Goal: Transaction & Acquisition: Download file/media

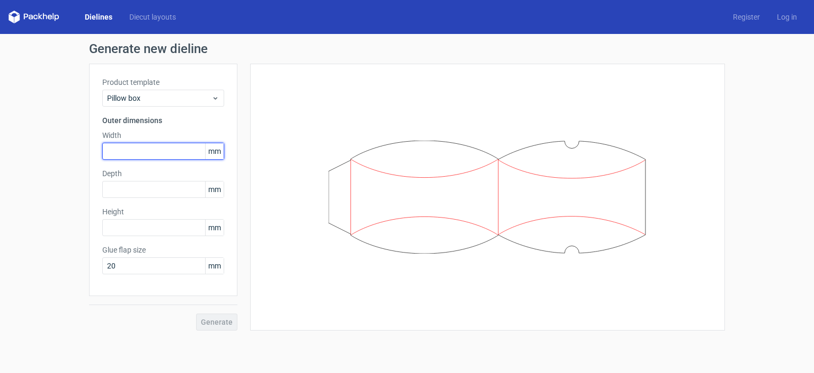
click at [163, 152] on input "text" at bounding box center [163, 151] width 122 height 17
click at [214, 157] on span "mm" at bounding box center [214, 151] width 19 height 16
click at [155, 152] on input "text" at bounding box center [163, 151] width 122 height 17
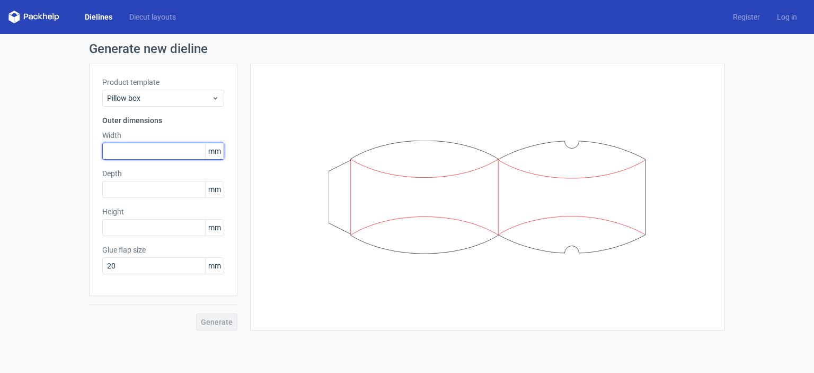
click at [161, 146] on input "text" at bounding box center [163, 151] width 122 height 17
type input "2"
type input "230"
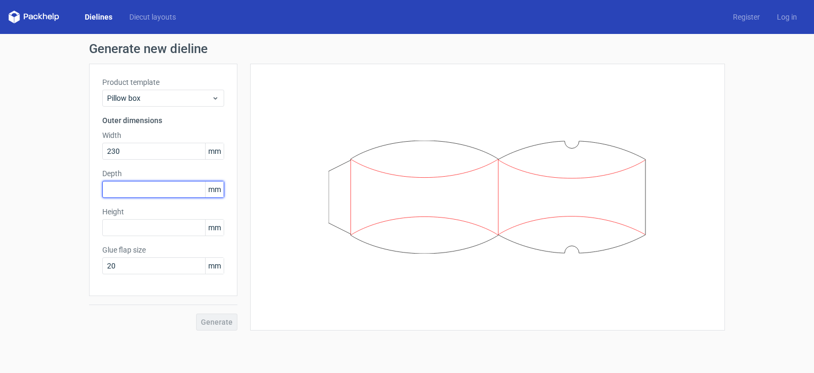
click at [157, 190] on input "text" at bounding box center [163, 189] width 122 height 17
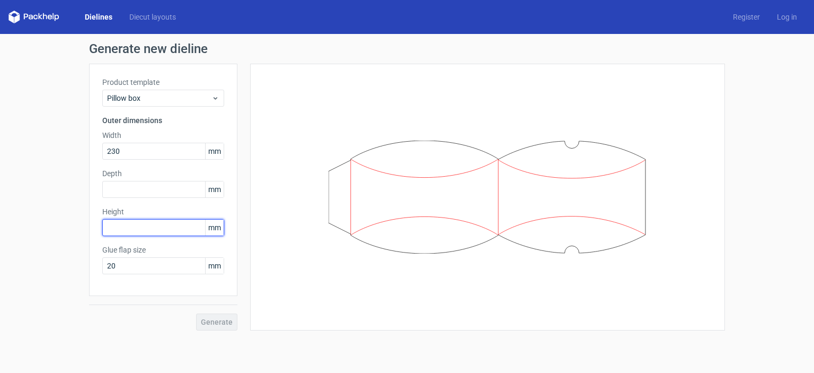
click at [125, 228] on input "text" at bounding box center [163, 227] width 122 height 17
click at [126, 227] on input "36" at bounding box center [163, 227] width 122 height 17
type input "360"
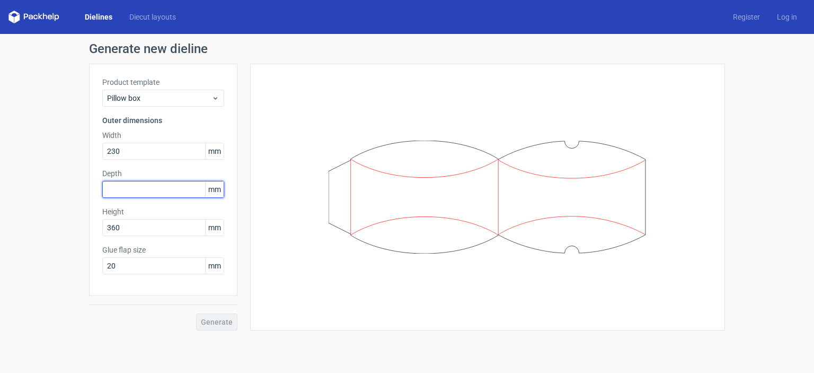
click at [130, 186] on input "text" at bounding box center [163, 189] width 122 height 17
click at [136, 188] on input "text" at bounding box center [163, 189] width 122 height 17
type input "100"
click at [231, 326] on button "Generate" at bounding box center [216, 321] width 41 height 17
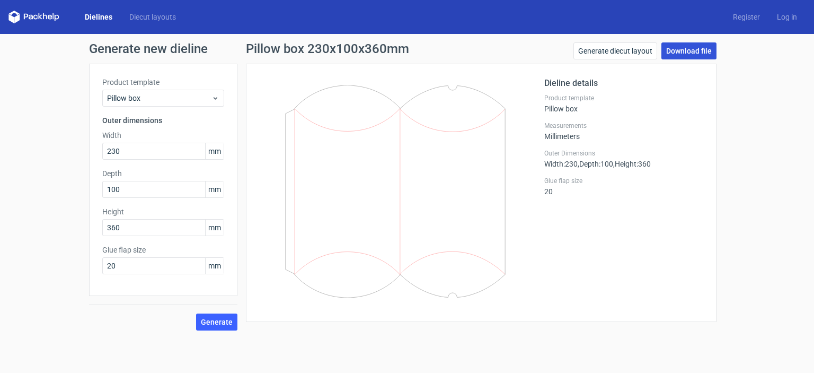
click at [697, 44] on link "Download file" at bounding box center [689, 50] width 55 height 17
